Goal: Find specific page/section: Find specific page/section

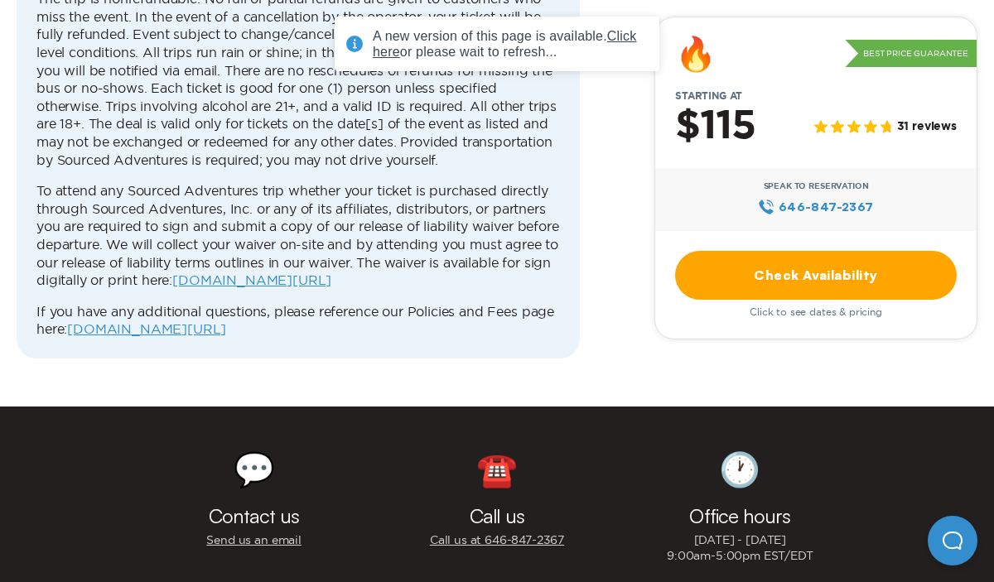
scroll to position [5288, 0]
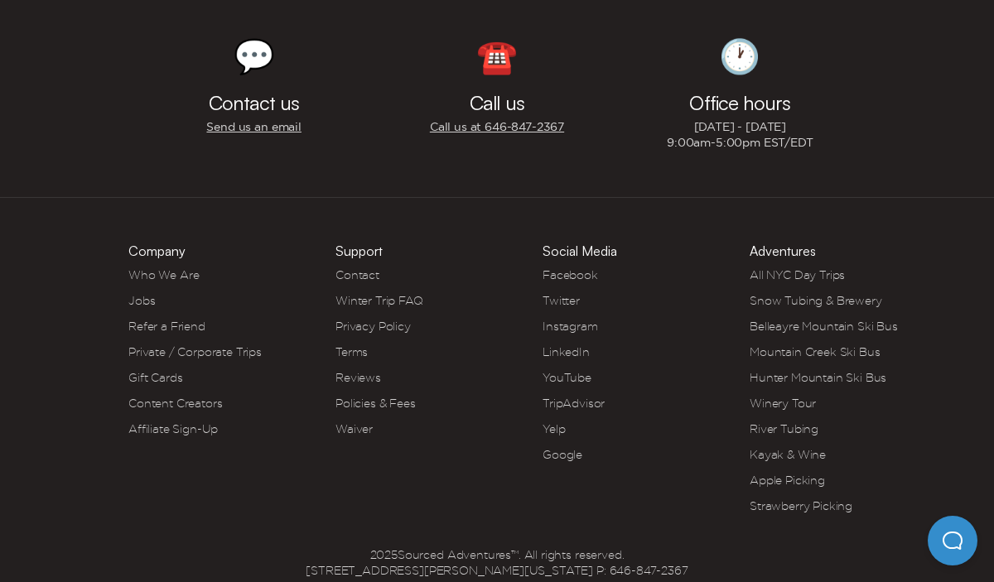
click at [149, 294] on link "Jobs" at bounding box center [141, 300] width 26 height 13
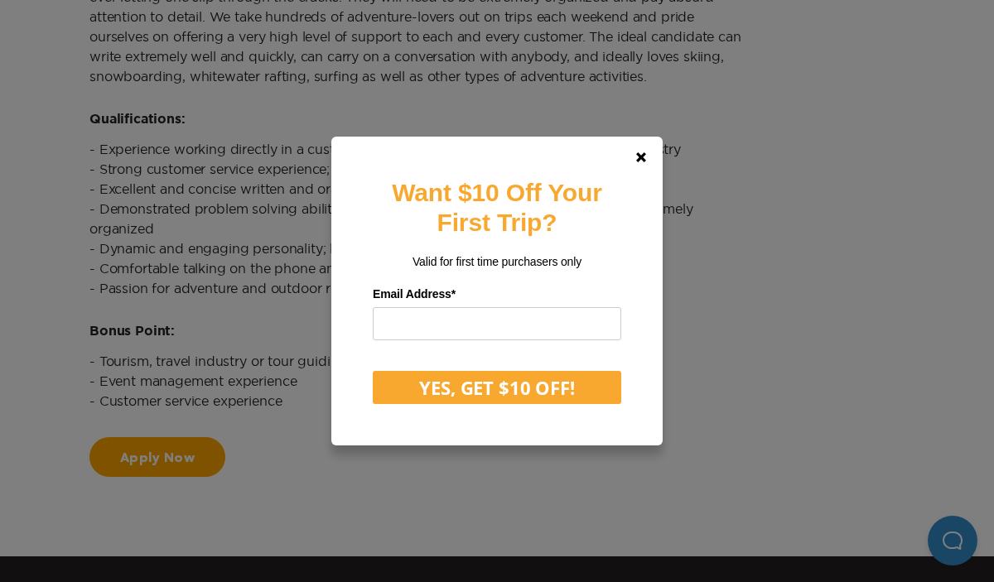
scroll to position [1741, 0]
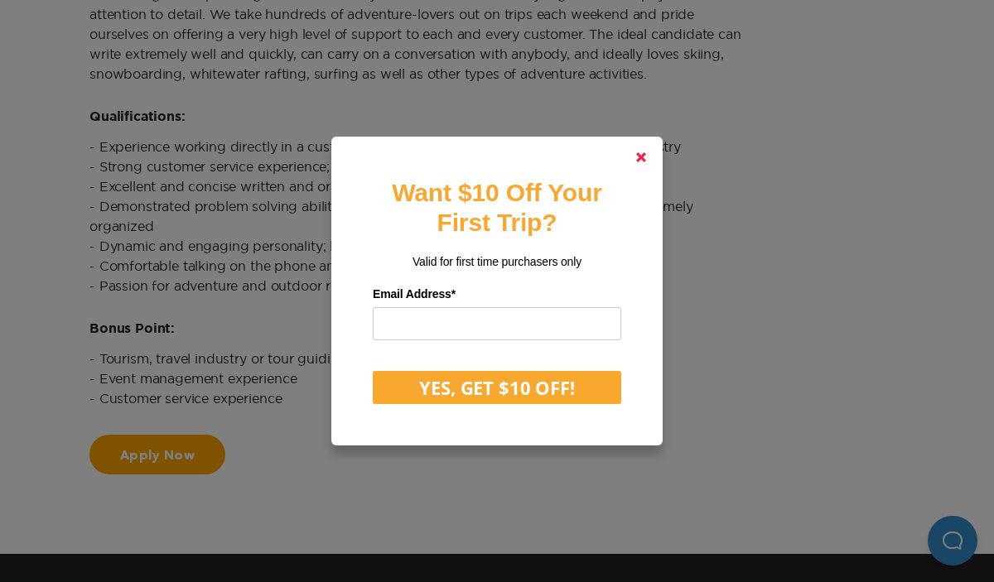
click at [640, 159] on polygon at bounding box center [641, 157] width 10 height 10
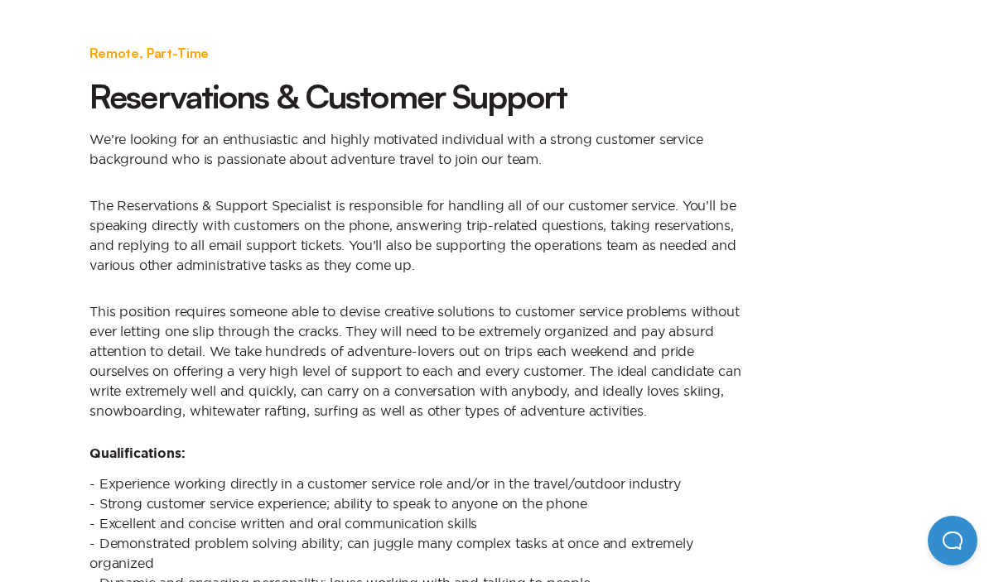
scroll to position [1403, 0]
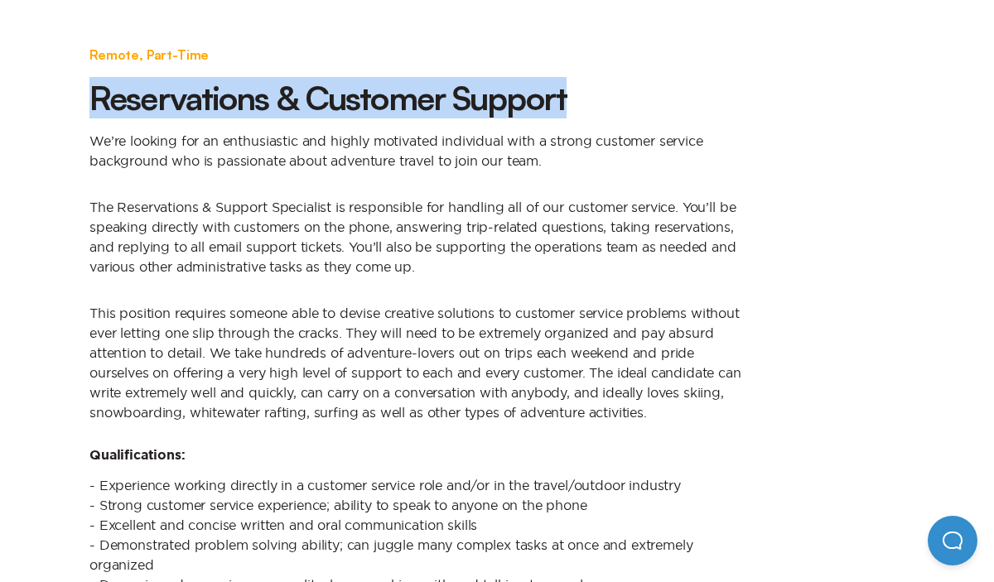
drag, startPoint x: 94, startPoint y: 102, endPoint x: 731, endPoint y: 98, distance: 637.5
click at [733, 99] on h2 "Reservations & Customer Support" at bounding box center [420, 98] width 662 height 40
copy h2 "Reservations & Customer Support"
click at [307, 101] on h2 "Reservations & Customer Support" at bounding box center [420, 98] width 662 height 40
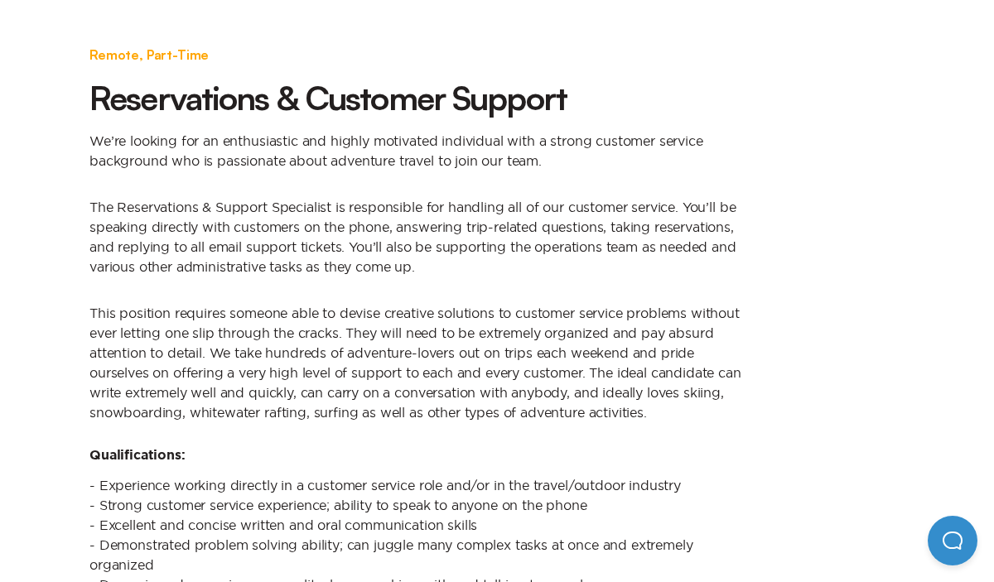
click at [307, 101] on h2 "Reservations & Customer Support" at bounding box center [420, 98] width 662 height 40
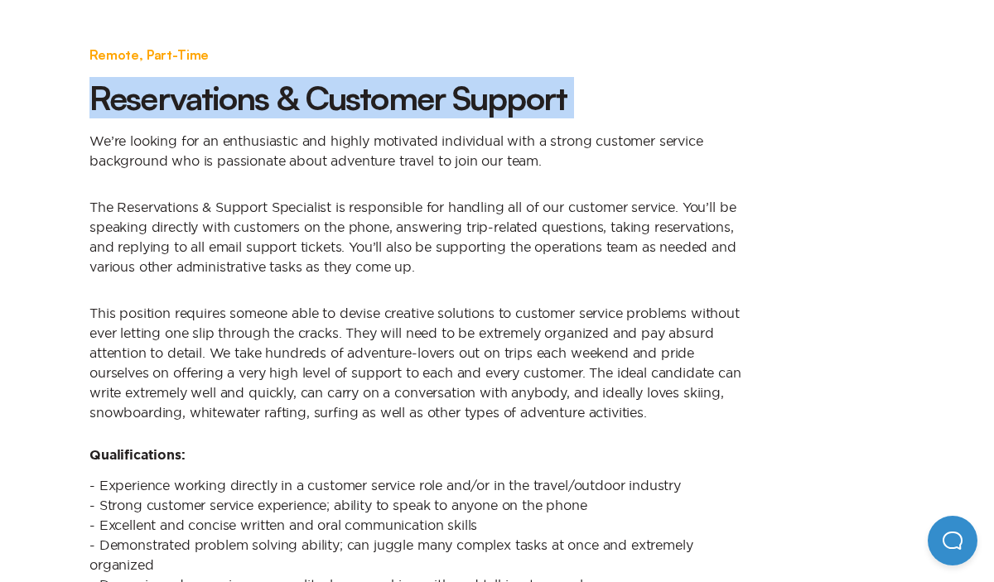
click at [307, 101] on h2 "Reservations & Customer Support" at bounding box center [420, 98] width 662 height 40
